Goal: Task Accomplishment & Management: Manage account settings

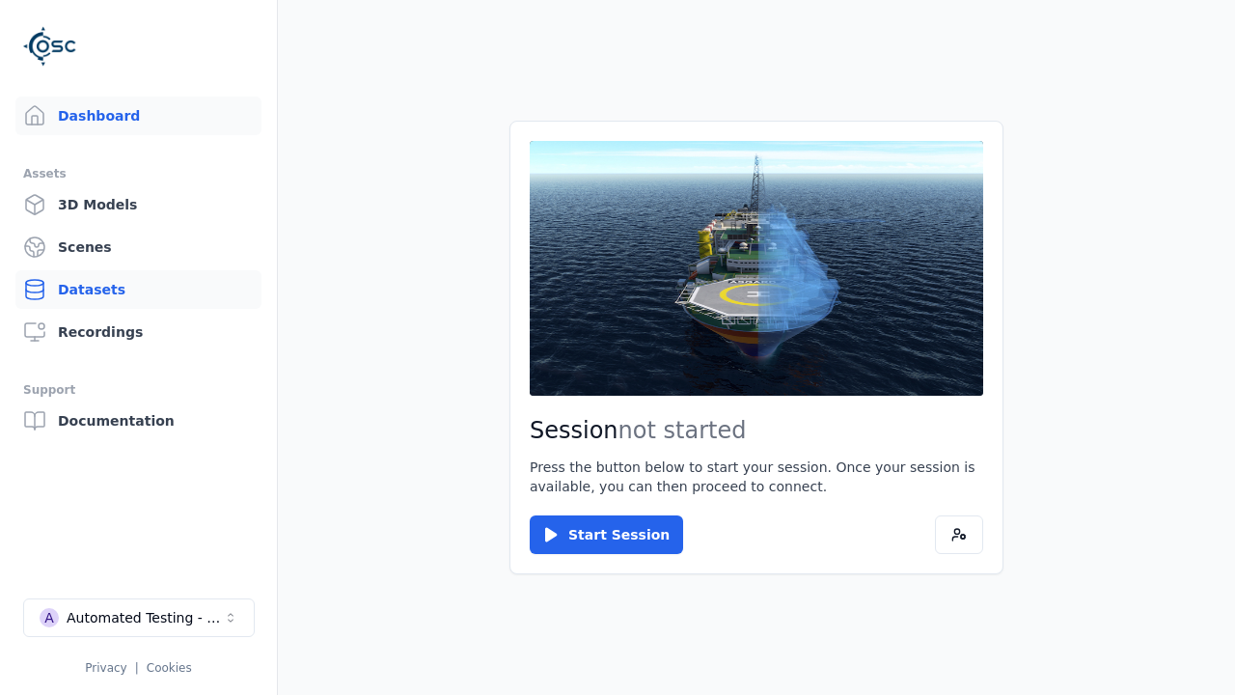
click at [138, 290] on link "Datasets" at bounding box center [138, 289] width 246 height 39
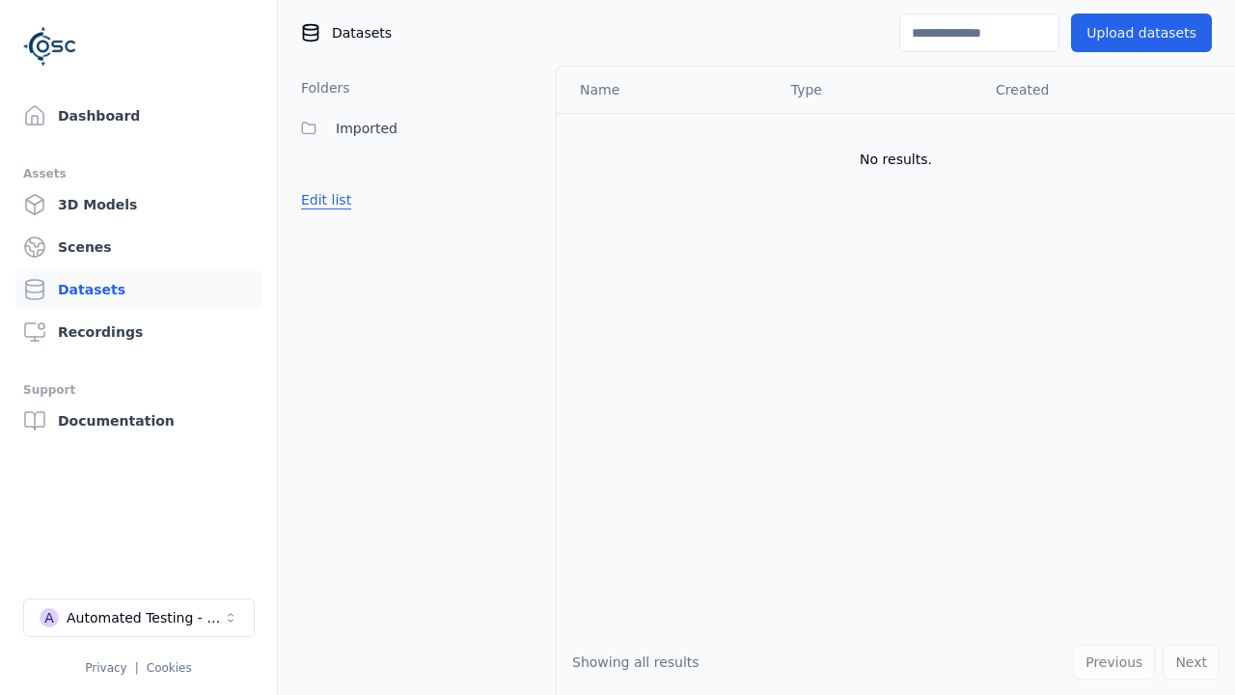
click at [322, 200] on button "Edit list" at bounding box center [326, 199] width 73 height 35
click at [340, 217] on button "Edit list" at bounding box center [326, 199] width 73 height 35
click at [138, 290] on link "Datasets" at bounding box center [138, 289] width 246 height 39
click at [322, 200] on button "Edit list" at bounding box center [326, 199] width 73 height 35
click at [340, 200] on link "Create folder" at bounding box center [345, 199] width 89 height 19
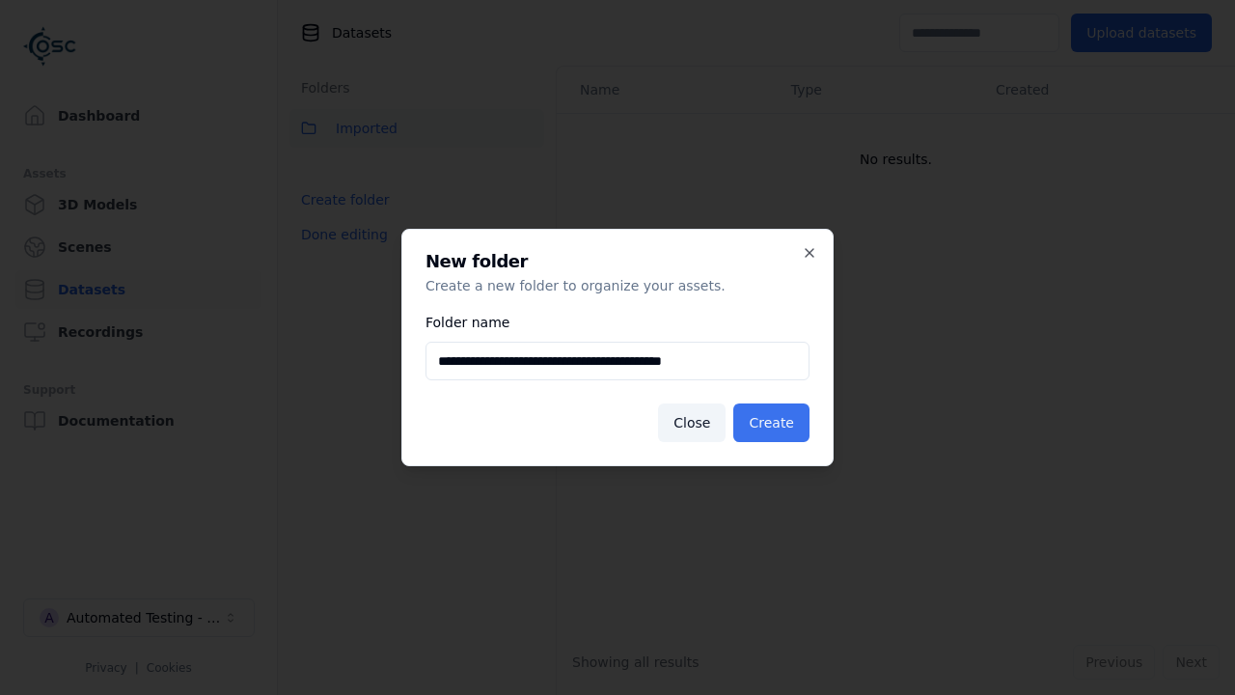
type input "**********"
click at [775, 423] on button "Create" at bounding box center [772, 422] width 76 height 39
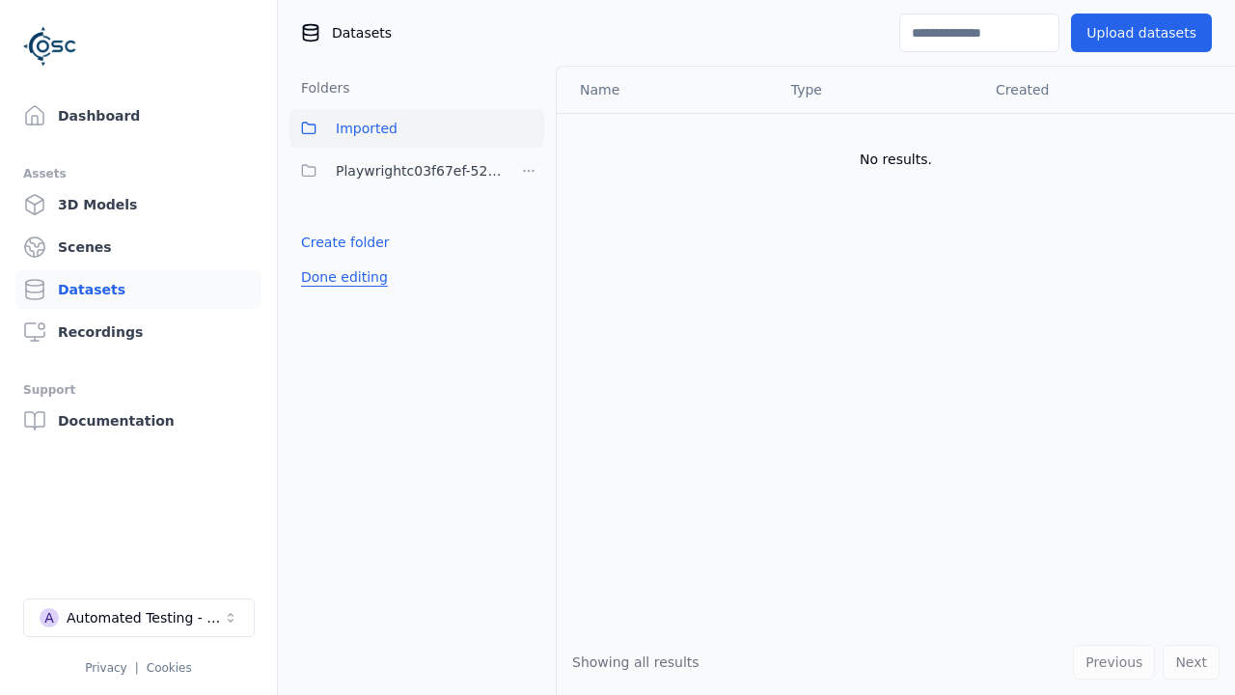
click at [340, 277] on button "Done editing" at bounding box center [345, 277] width 110 height 35
click at [322, 260] on button "Done editing" at bounding box center [345, 277] width 110 height 35
click at [529, 171] on html "Support Dashboard Assets 3D Models Scenes Datasets Recordings Support Documenta…" at bounding box center [617, 347] width 1235 height 695
click at [618, 347] on html "Support Dashboard Assets 3D Models Scenes Datasets Recordings Support Documenta…" at bounding box center [617, 347] width 1235 height 695
click at [340, 277] on button "Done editing" at bounding box center [345, 277] width 110 height 35
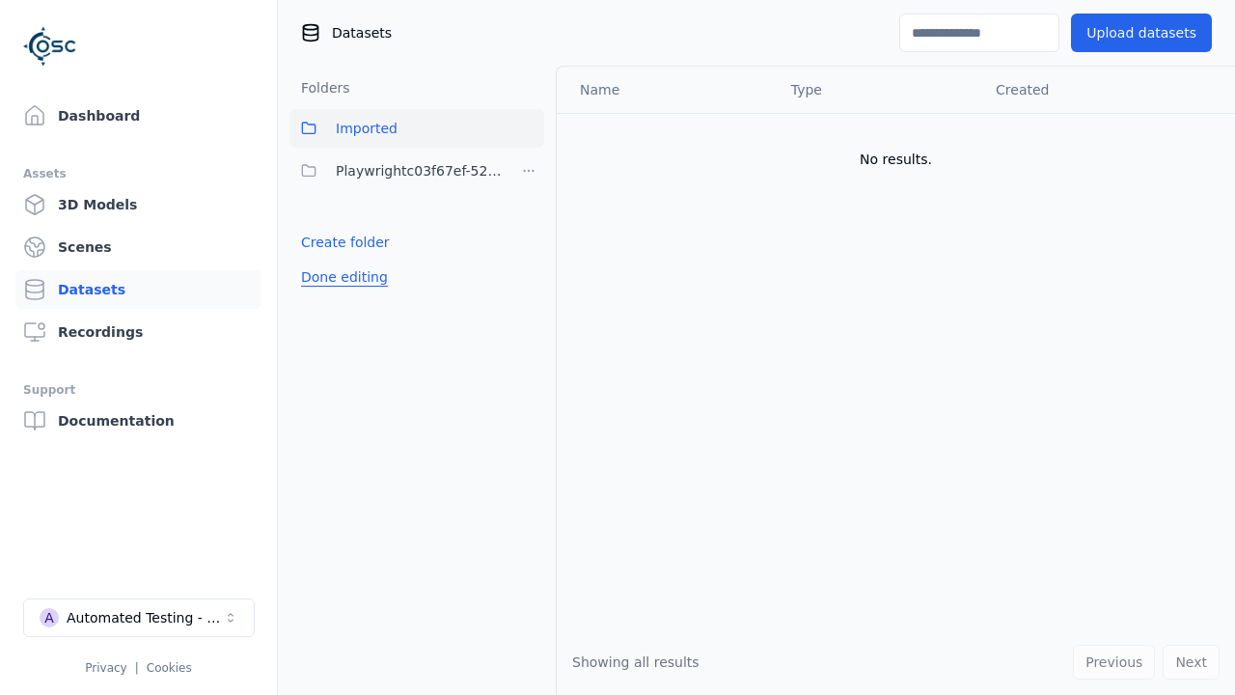
click at [322, 260] on button "Done editing" at bounding box center [345, 277] width 110 height 35
click at [529, 171] on html "Support Dashboard Assets 3D Models Scenes Datasets Recordings Support Documenta…" at bounding box center [617, 347] width 1235 height 695
click at [528, 271] on div "Delete" at bounding box center [535, 272] width 129 height 31
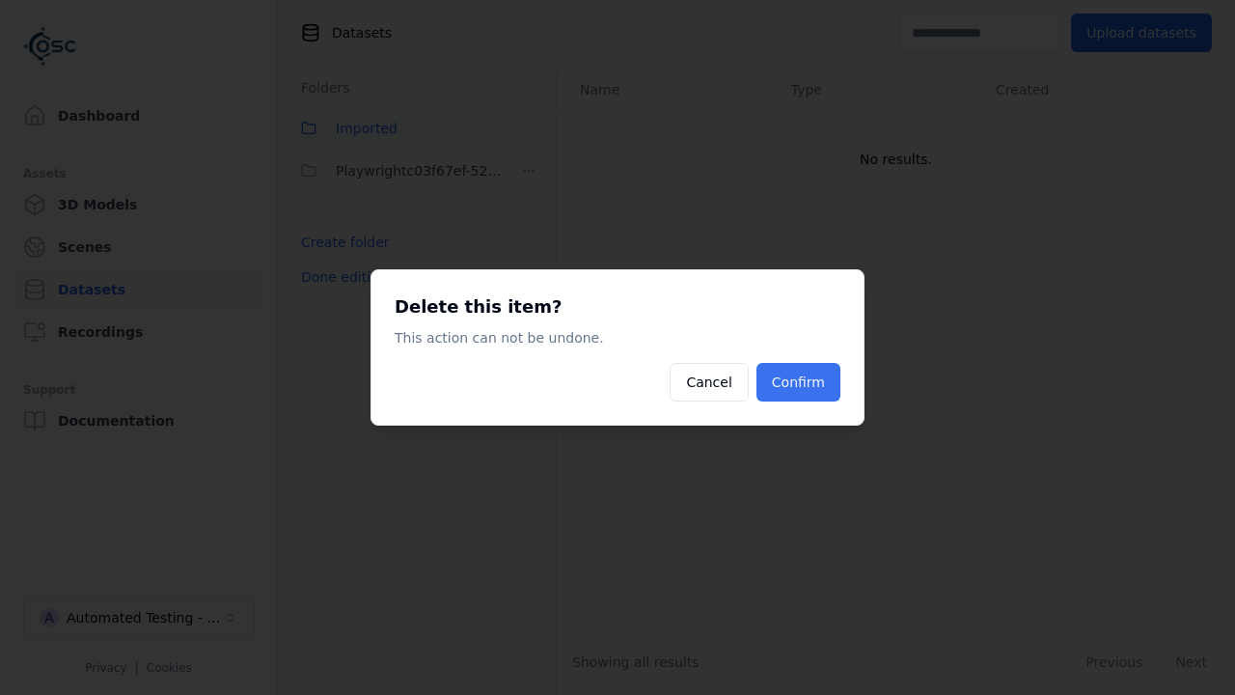
click at [801, 382] on button "Confirm" at bounding box center [799, 382] width 84 height 39
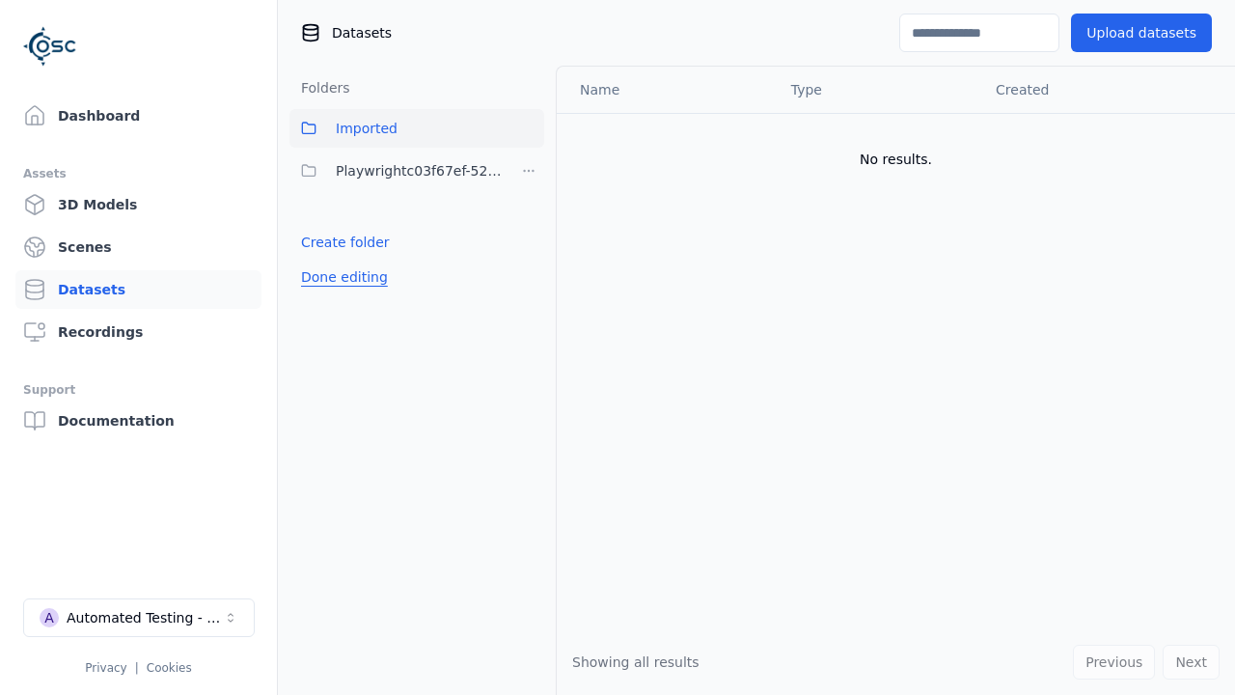
click at [340, 260] on button "Done editing" at bounding box center [345, 277] width 110 height 35
